Goal: Task Accomplishment & Management: Manage account settings

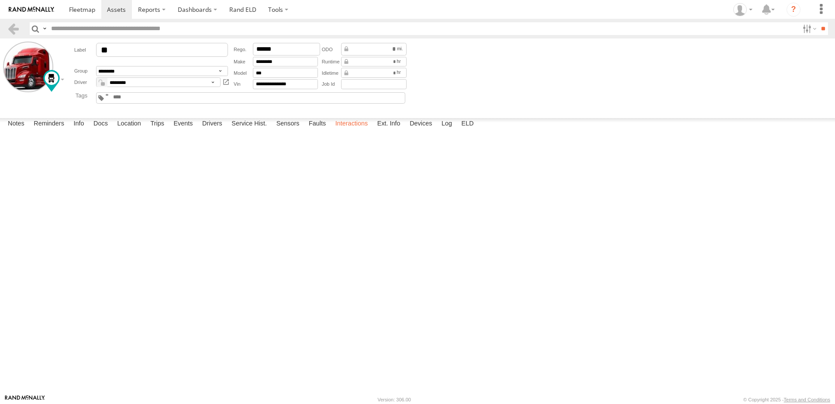
click at [348, 130] on label "Interactions" at bounding box center [352, 124] width 42 height 12
click at [132, 130] on label "Location" at bounding box center [129, 124] width 33 height 12
click at [12, 25] on link at bounding box center [13, 28] width 13 height 13
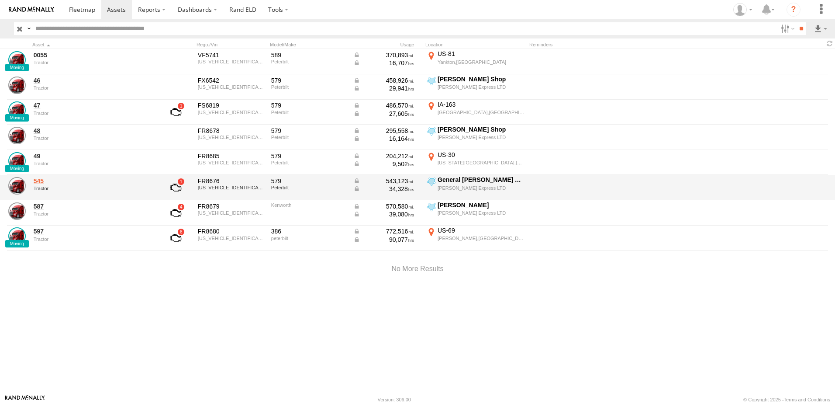
click at [34, 181] on link "545" at bounding box center [94, 181] width 120 height 8
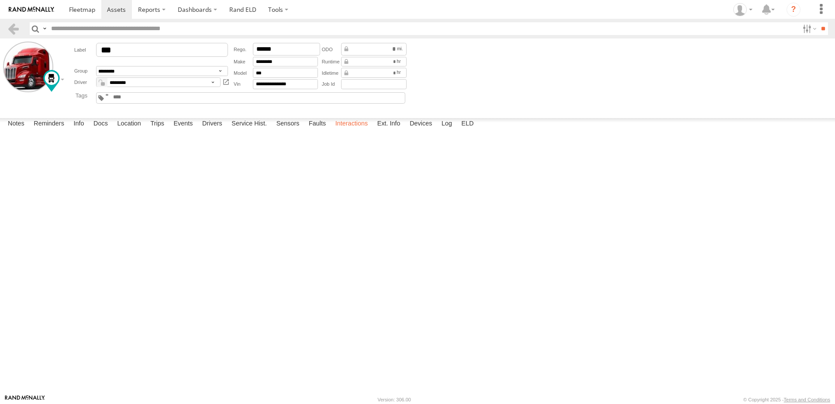
click at [353, 130] on label "Interactions" at bounding box center [352, 124] width 42 height 12
click at [83, 9] on span at bounding box center [82, 9] width 26 height 8
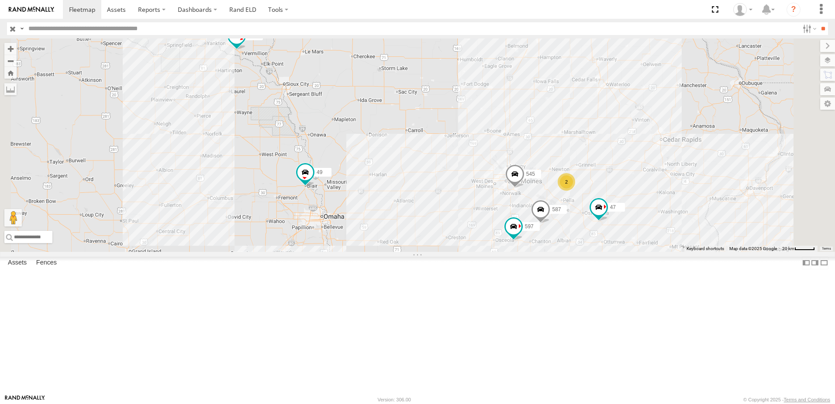
click at [0, 0] on div "545" at bounding box center [0, 0] width 0 height 0
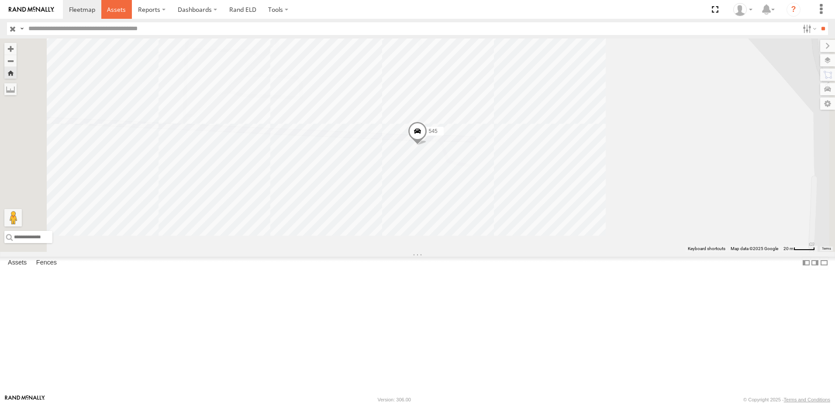
click at [111, 11] on span at bounding box center [116, 9] width 19 height 8
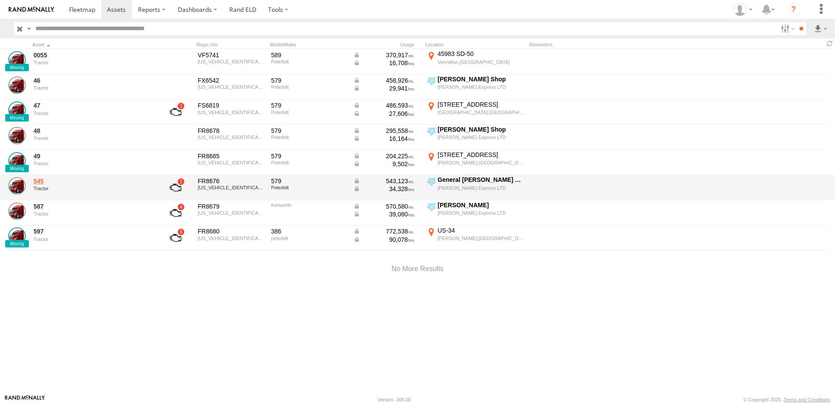
click at [40, 179] on link "545" at bounding box center [94, 181] width 120 height 8
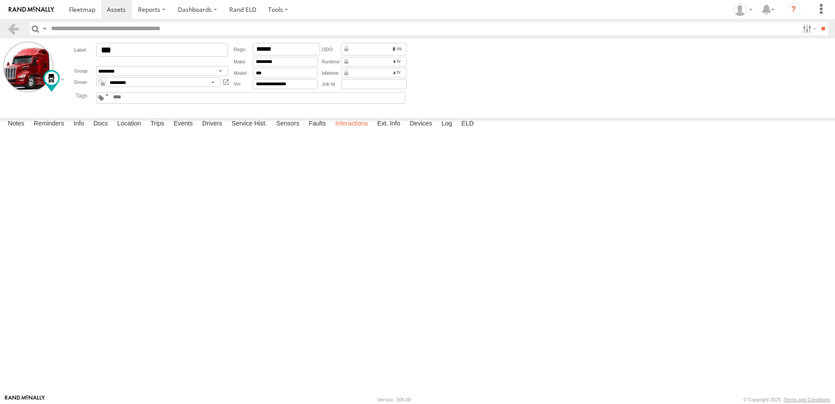
click at [354, 130] on label "Interactions" at bounding box center [352, 124] width 42 height 12
click at [83, 8] on span at bounding box center [82, 9] width 26 height 8
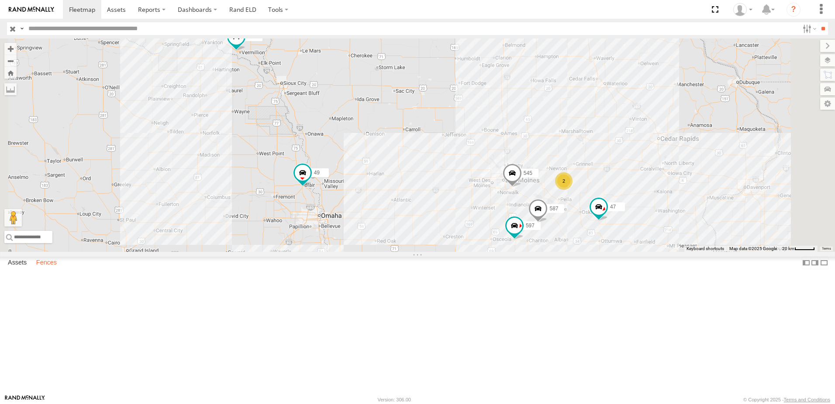
click at [51, 269] on label "Fences" at bounding box center [46, 263] width 29 height 12
click at [0, 0] on div "Kent - [GEOGRAPHIC_DATA],[GEOGRAPHIC_DATA]" at bounding box center [0, 0] width 0 height 0
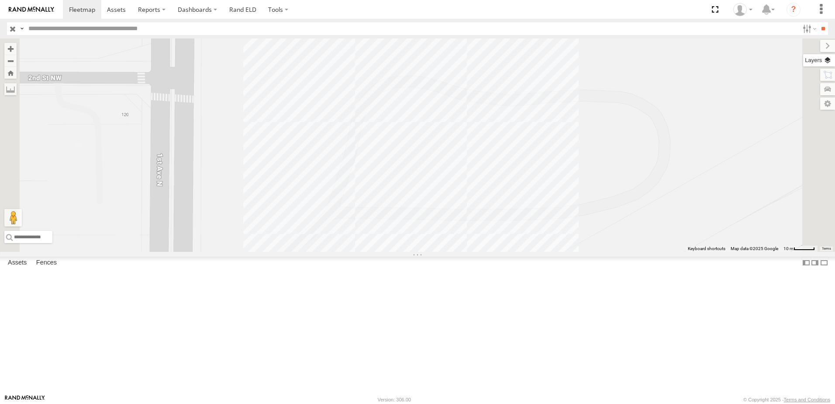
click at [827, 59] on label at bounding box center [820, 60] width 32 height 12
click at [0, 0] on span "Basemaps" at bounding box center [0, 0] width 0 height 0
click at [0, 0] on span "Satellite + Roadmap" at bounding box center [0, 0] width 0 height 0
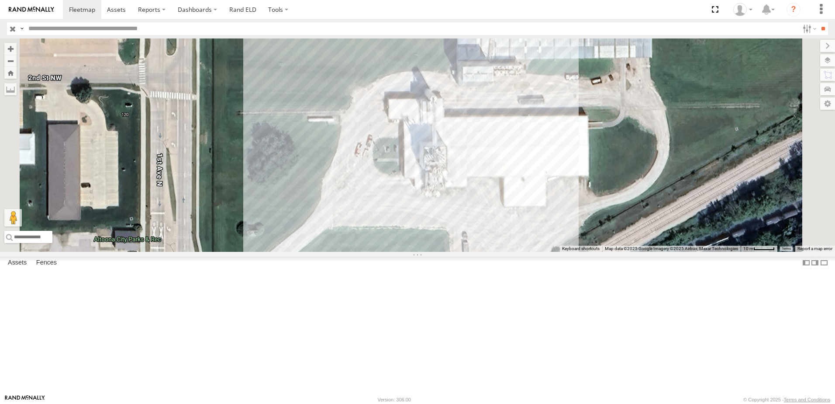
click at [452, 131] on div at bounding box center [417, 144] width 835 height 213
click at [0, 0] on link "Fence Mgt" at bounding box center [0, 0] width 0 height 0
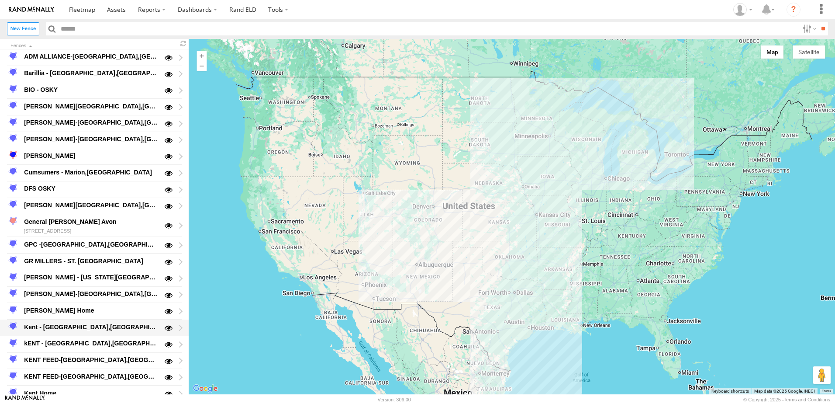
click at [53, 330] on div "Kent - [GEOGRAPHIC_DATA],[GEOGRAPHIC_DATA]" at bounding box center [91, 327] width 136 height 10
type input "**********"
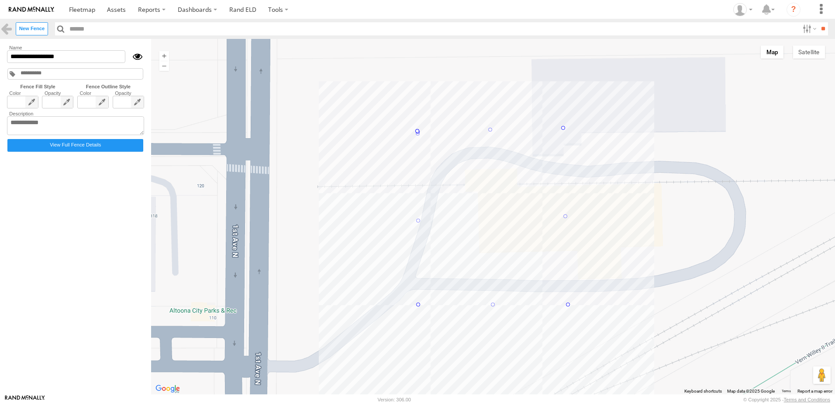
drag, startPoint x: 418, startPoint y: 136, endPoint x: 417, endPoint y: 132, distance: 4.6
drag, startPoint x: 418, startPoint y: 217, endPoint x: 342, endPoint y: 267, distance: 90.3
click at [808, 51] on button "Satellite" at bounding box center [809, 51] width 32 height 13
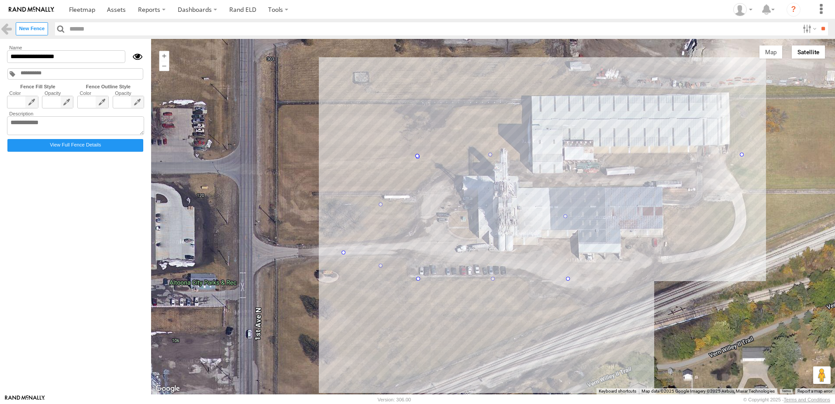
drag, startPoint x: 564, startPoint y: 154, endPoint x: 745, endPoint y: 155, distance: 181.3
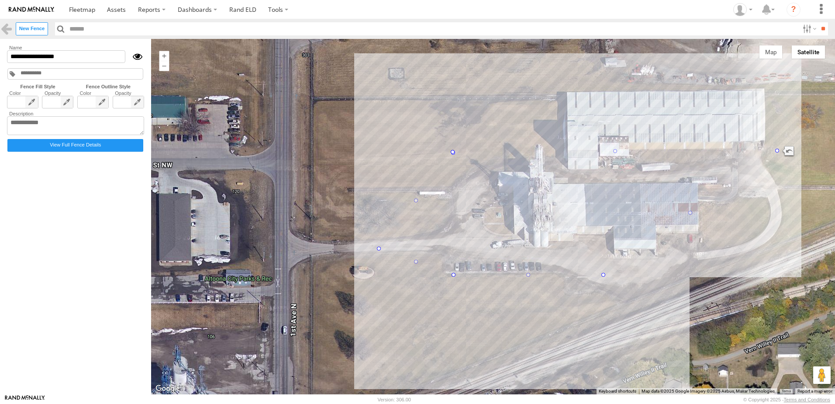
drag, startPoint x: 569, startPoint y: 282, endPoint x: 607, endPoint y: 278, distance: 38.2
click at [607, 278] on div at bounding box center [493, 216] width 684 height 355
drag, startPoint x: 605, startPoint y: 274, endPoint x: 804, endPoint y: 257, distance: 199.2
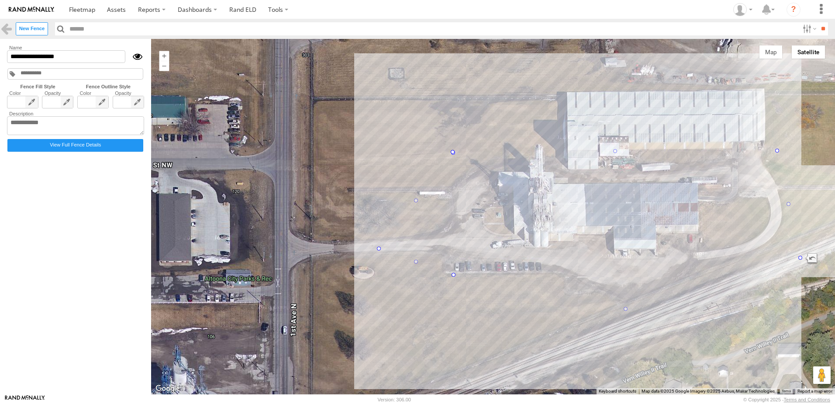
drag, startPoint x: 628, startPoint y: 268, endPoint x: 627, endPoint y: 312, distance: 44.2
click at [430, 315] on div at bounding box center [493, 216] width 684 height 355
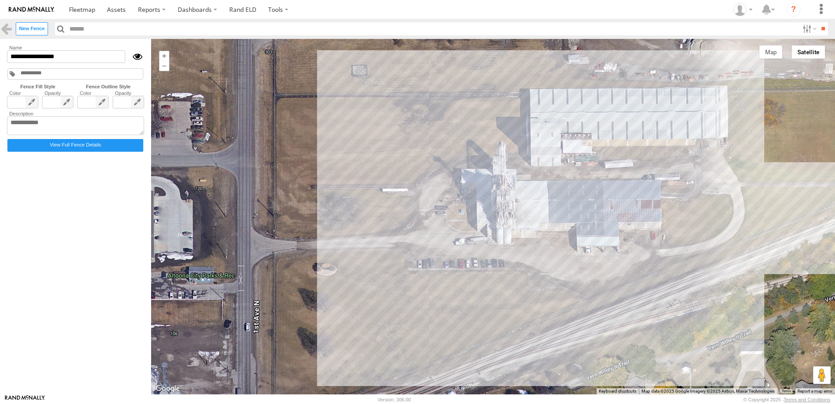
drag, startPoint x: 378, startPoint y: 246, endPoint x: 343, endPoint y: 245, distance: 35.0
click at [343, 245] on div at bounding box center [493, 216] width 684 height 355
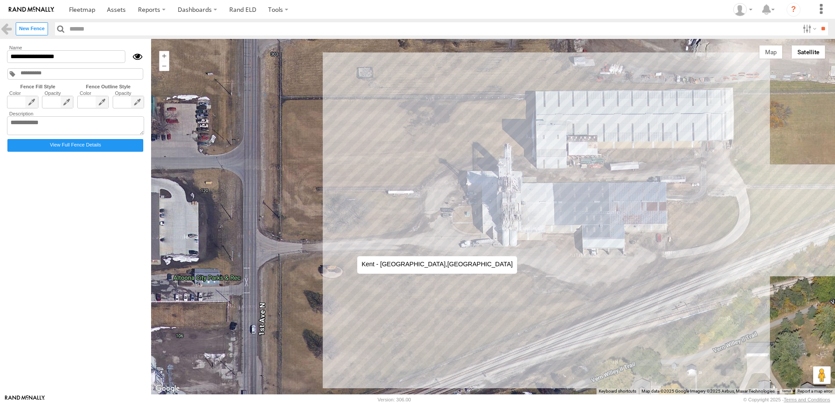
click at [349, 247] on div at bounding box center [493, 216] width 684 height 355
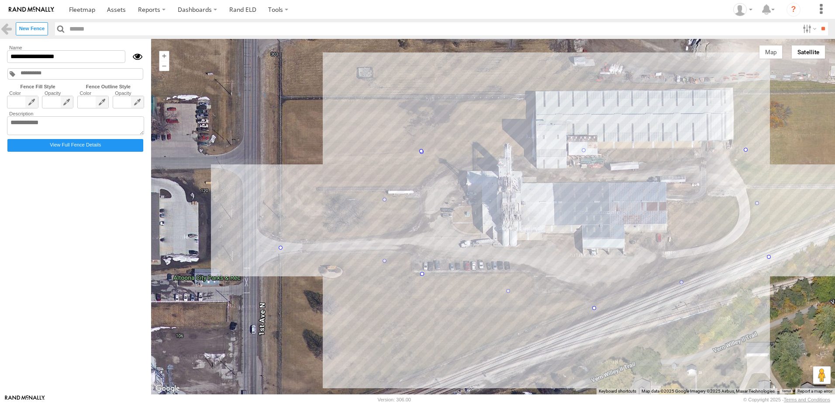
drag, startPoint x: 349, startPoint y: 247, endPoint x: 282, endPoint y: 247, distance: 67.3
click at [84, 5] on link at bounding box center [82, 9] width 38 height 19
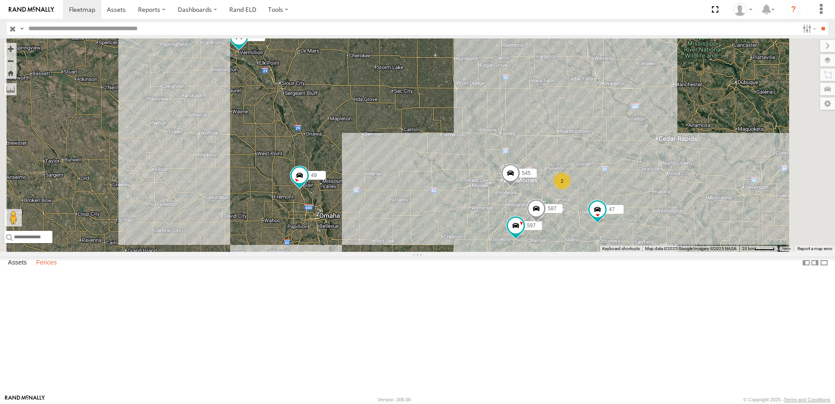
click at [51, 269] on label "Fences" at bounding box center [46, 263] width 29 height 12
click at [0, 0] on div "DFS OSKY" at bounding box center [0, 0] width 0 height 0
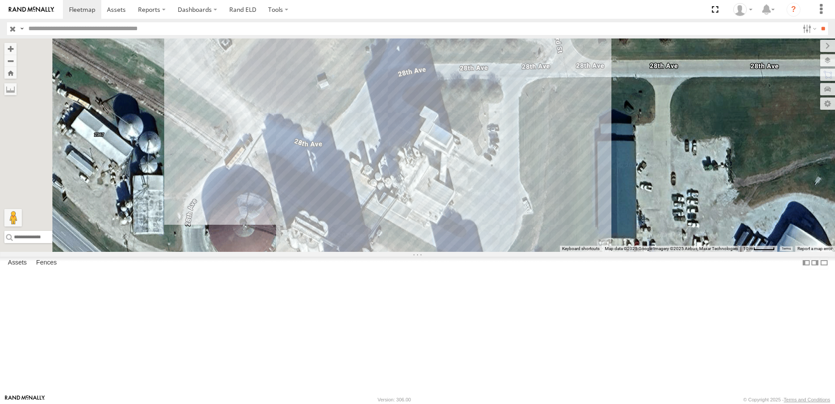
scroll to position [44, 0]
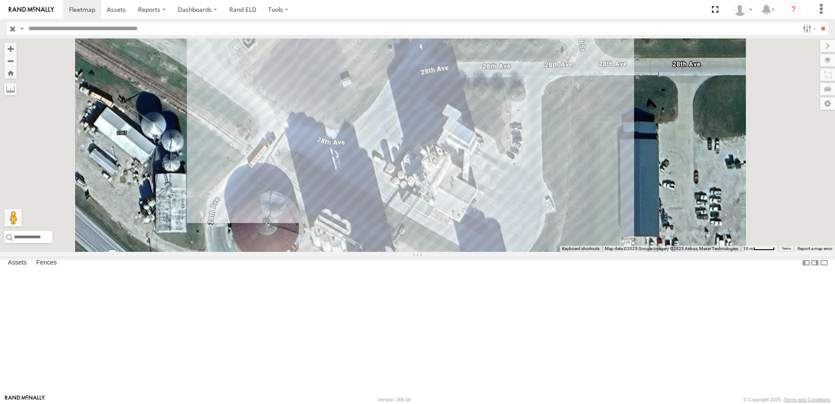
click at [513, 117] on div at bounding box center [417, 144] width 835 height 213
click at [491, 119] on div "DFS OSKY 0" at bounding box center [417, 144] width 835 height 213
click at [382, 135] on div "DFS OSKY 0" at bounding box center [417, 144] width 835 height 213
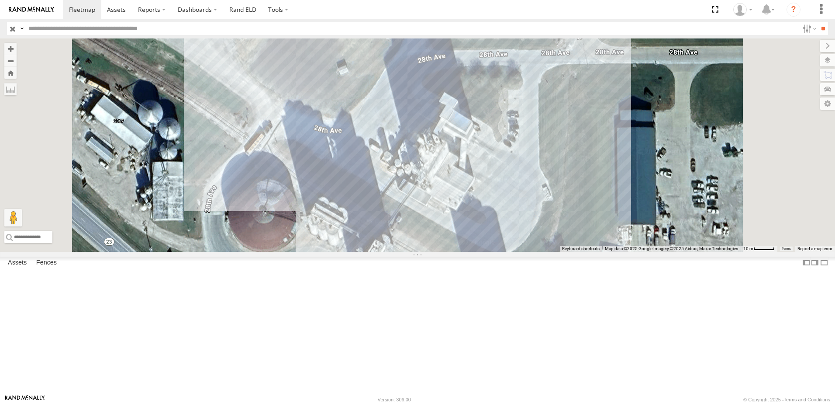
drag, startPoint x: 568, startPoint y: 79, endPoint x: 565, endPoint y: 71, distance: 8.2
click at [565, 69] on div at bounding box center [417, 144] width 835 height 213
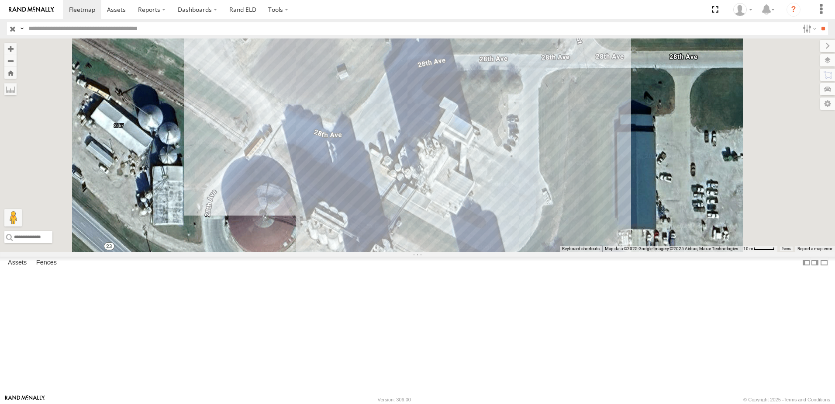
scroll to position [175, 0]
click at [693, 101] on div at bounding box center [417, 144] width 835 height 213
click at [683, 186] on div "DFS OSKY 0" at bounding box center [417, 144] width 835 height 213
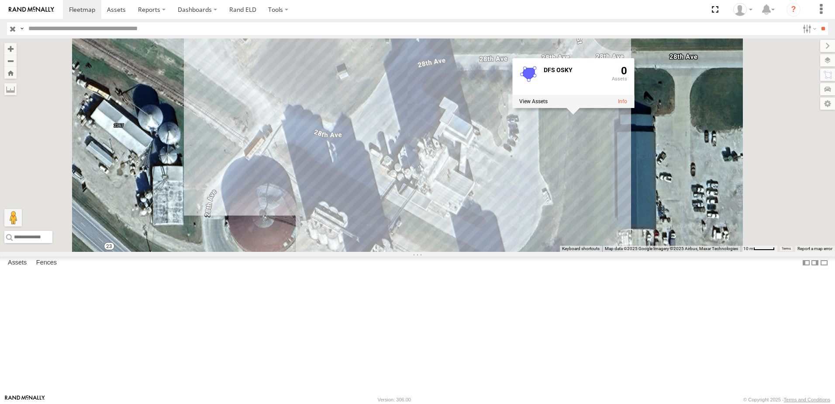
click at [0, 0] on link "Fence Mgt" at bounding box center [0, 0] width 0 height 0
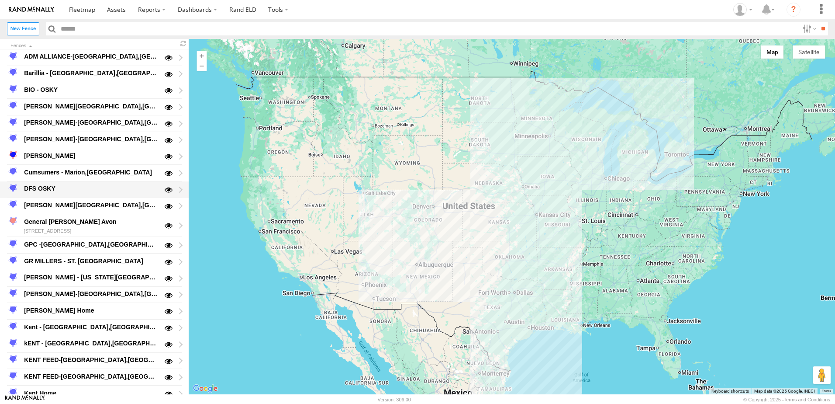
click at [49, 186] on div "DFS OSKY" at bounding box center [91, 189] width 136 height 10
type input "********"
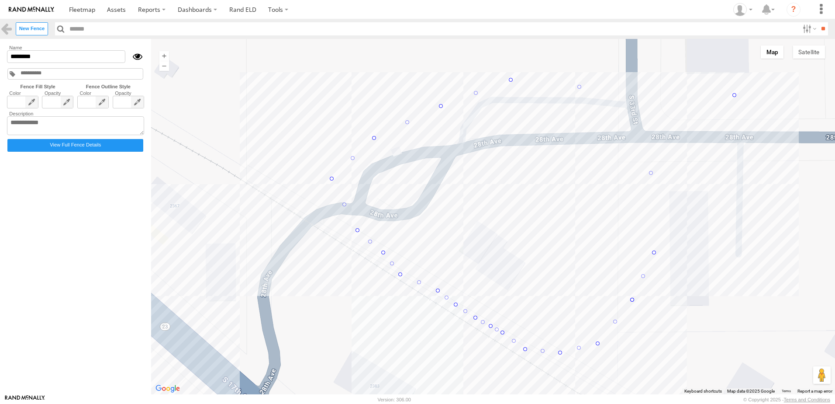
drag, startPoint x: 649, startPoint y: 93, endPoint x: 736, endPoint y: 94, distance: 87.4
click at [804, 51] on button "Satellite" at bounding box center [809, 51] width 32 height 13
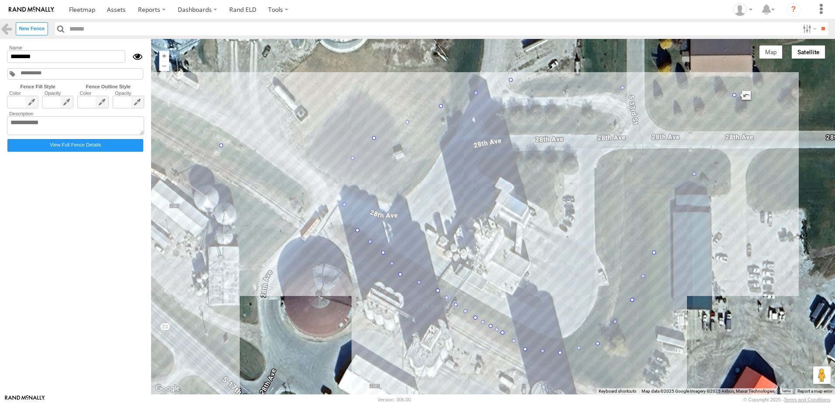
drag, startPoint x: 331, startPoint y: 180, endPoint x: 220, endPoint y: 146, distance: 115.4
click at [172, 298] on div at bounding box center [493, 216] width 684 height 355
click at [90, 7] on span at bounding box center [82, 9] width 26 height 8
